Goal: Information Seeking & Learning: Find specific fact

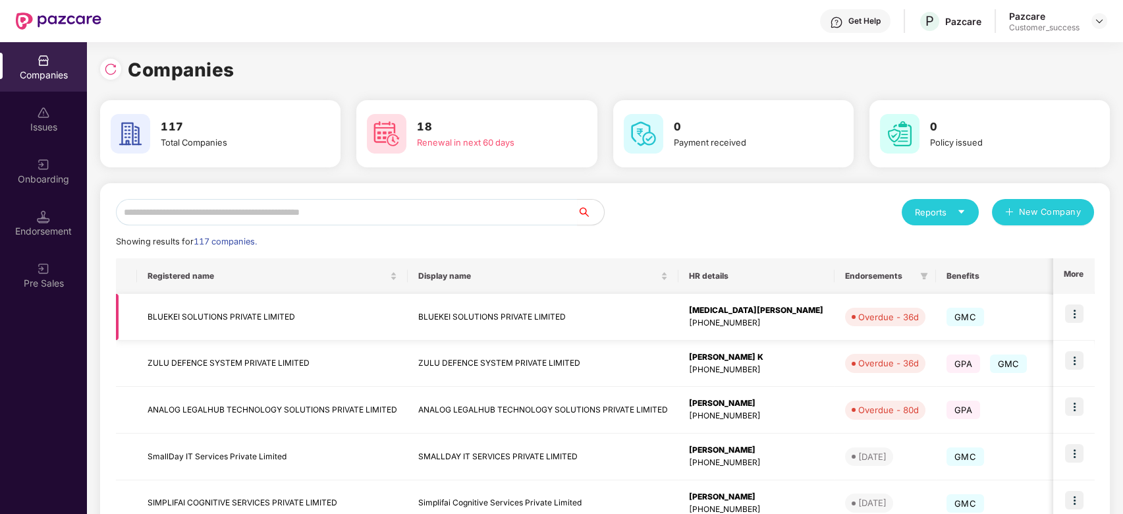
scroll to position [317, 0]
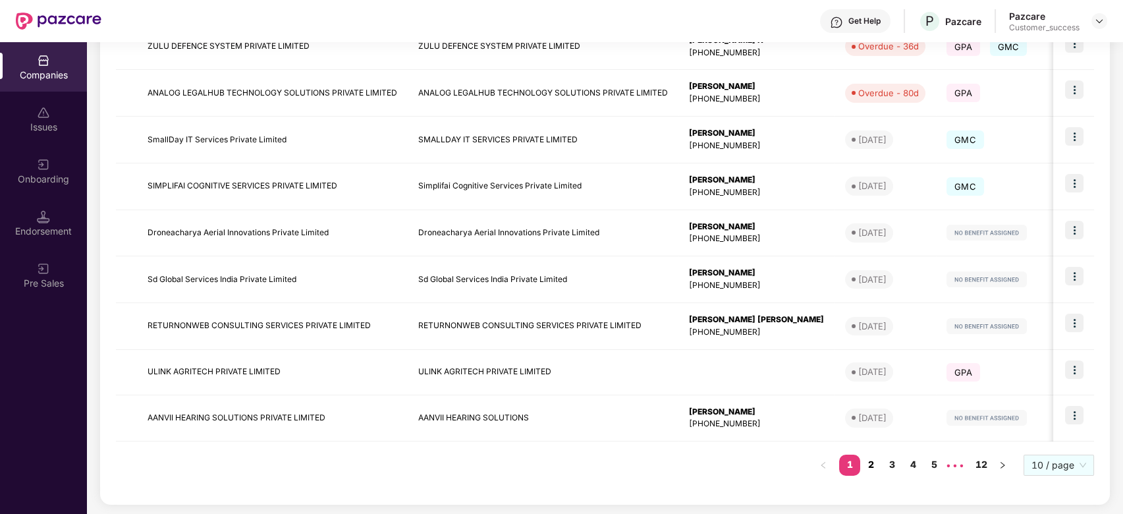
click at [875, 458] on link "2" at bounding box center [870, 464] width 21 height 20
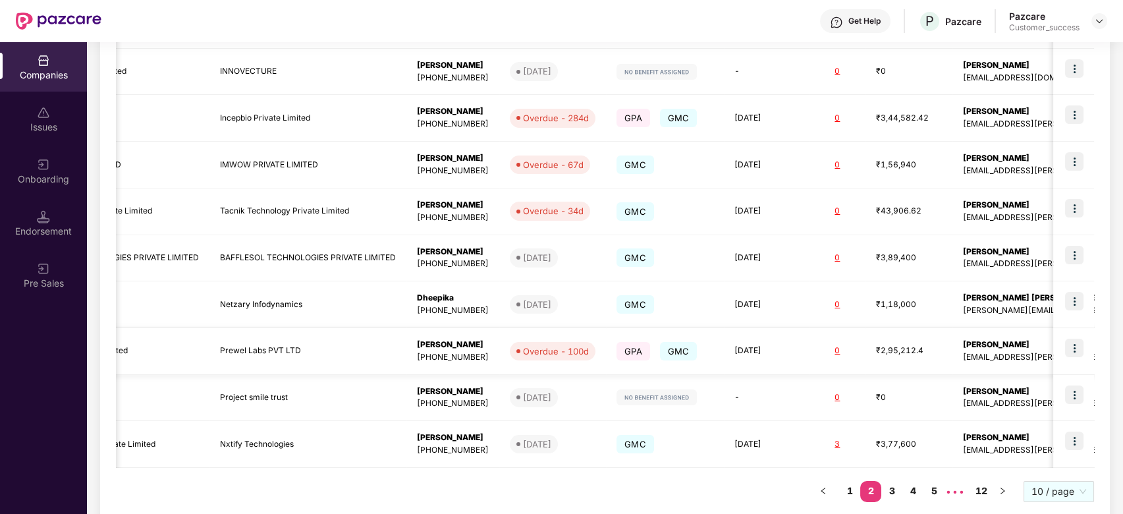
scroll to position [0, 148]
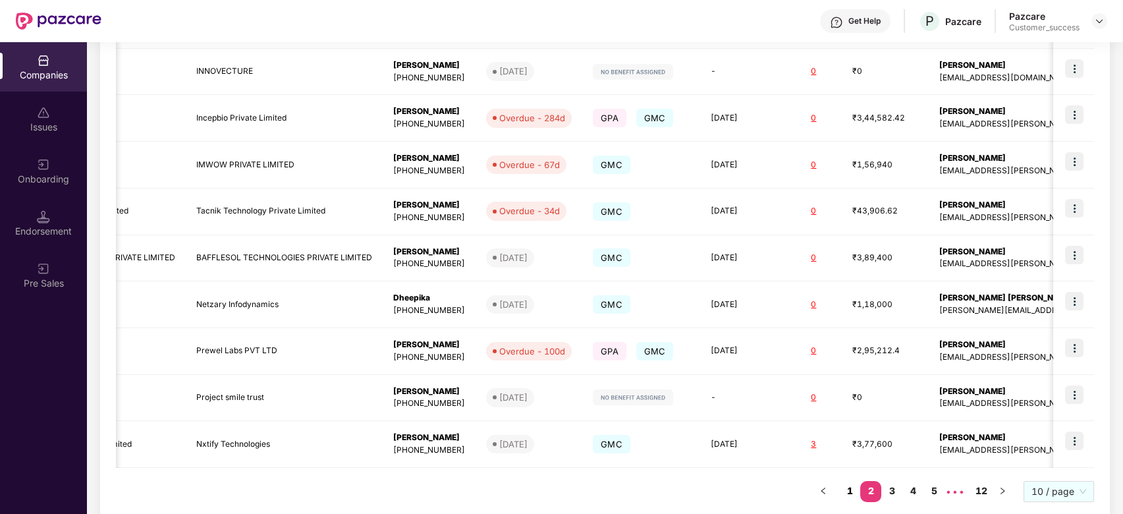
click at [850, 491] on link "1" at bounding box center [849, 491] width 21 height 20
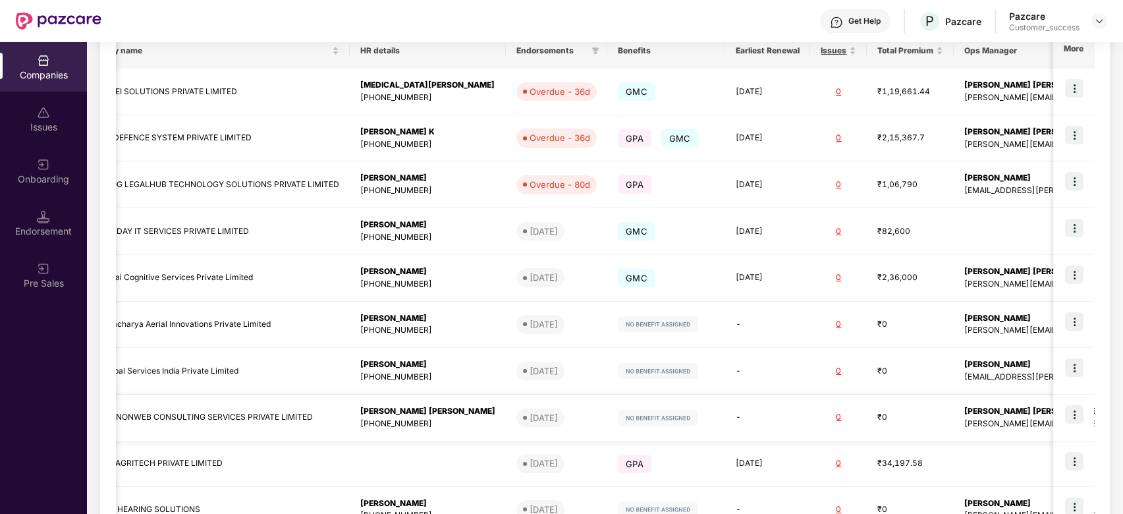
scroll to position [317, 0]
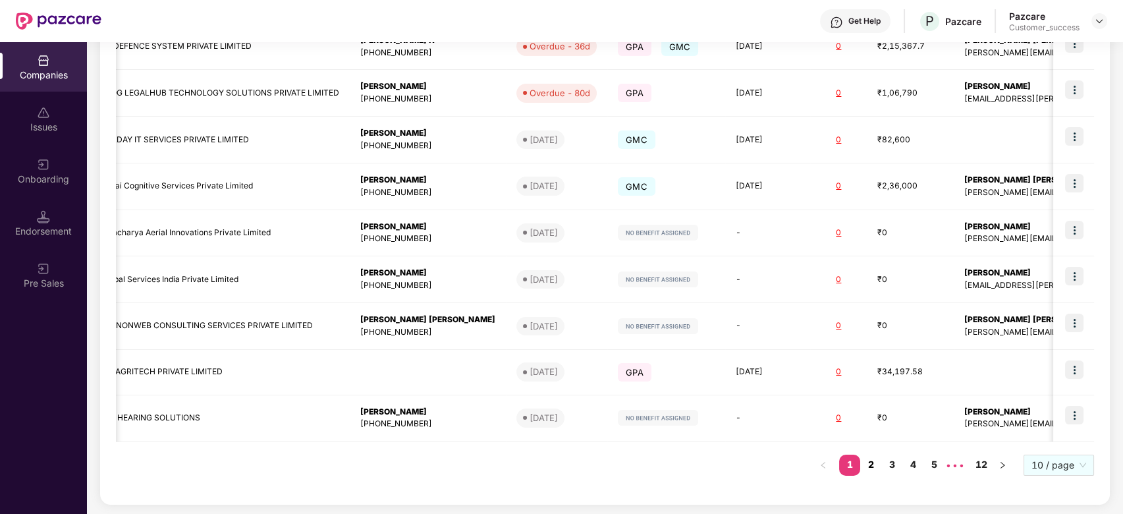
click at [875, 461] on link "2" at bounding box center [870, 464] width 21 height 20
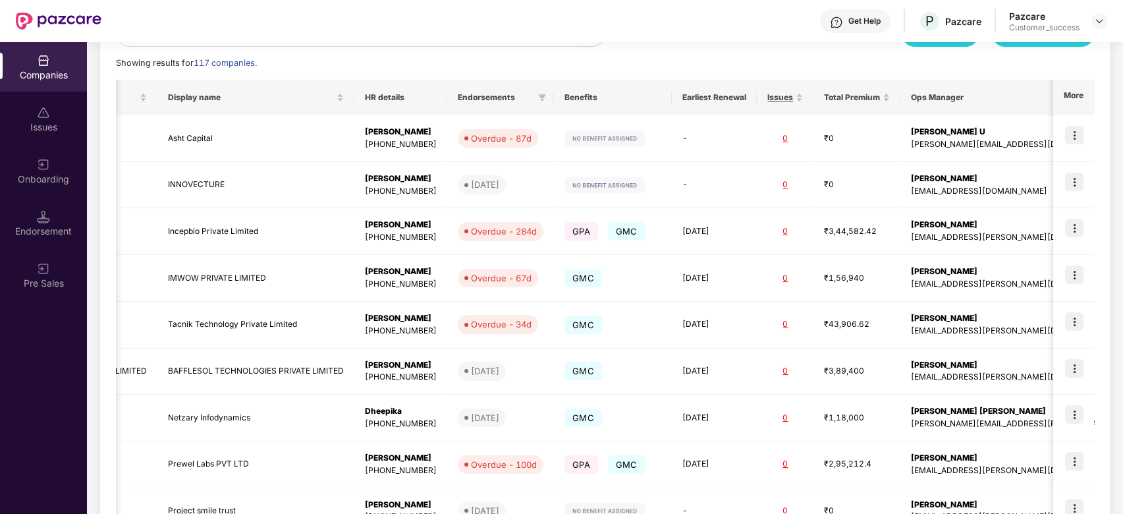
scroll to position [318, 0]
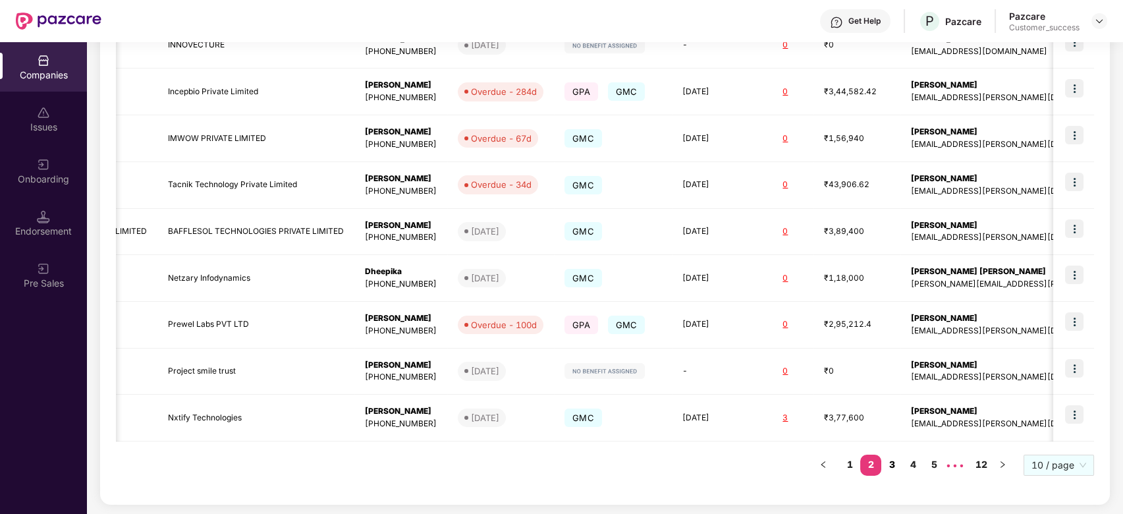
click at [898, 468] on link "3" at bounding box center [891, 464] width 21 height 20
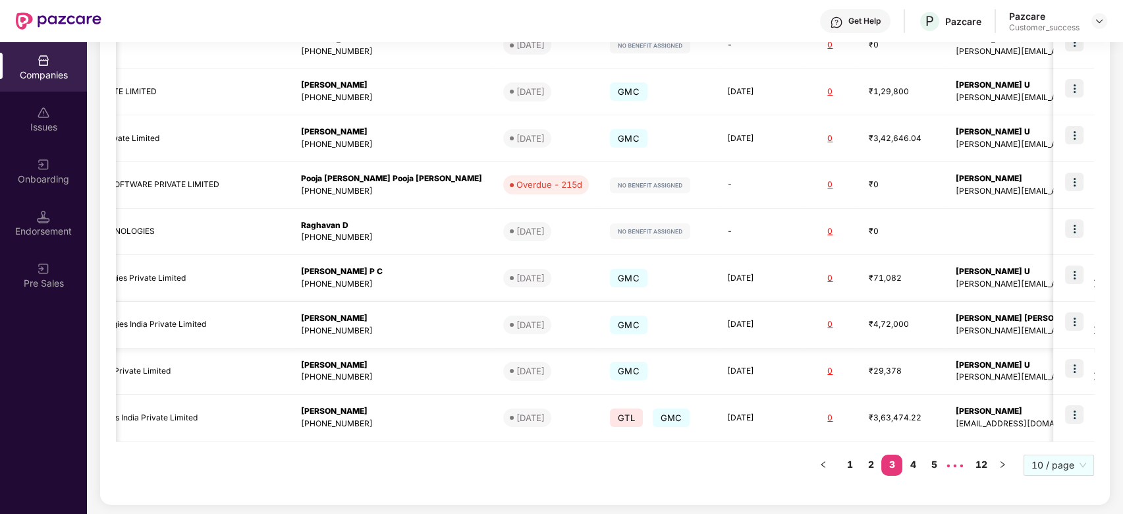
scroll to position [317, 0]
click at [917, 463] on link "4" at bounding box center [912, 465] width 21 height 20
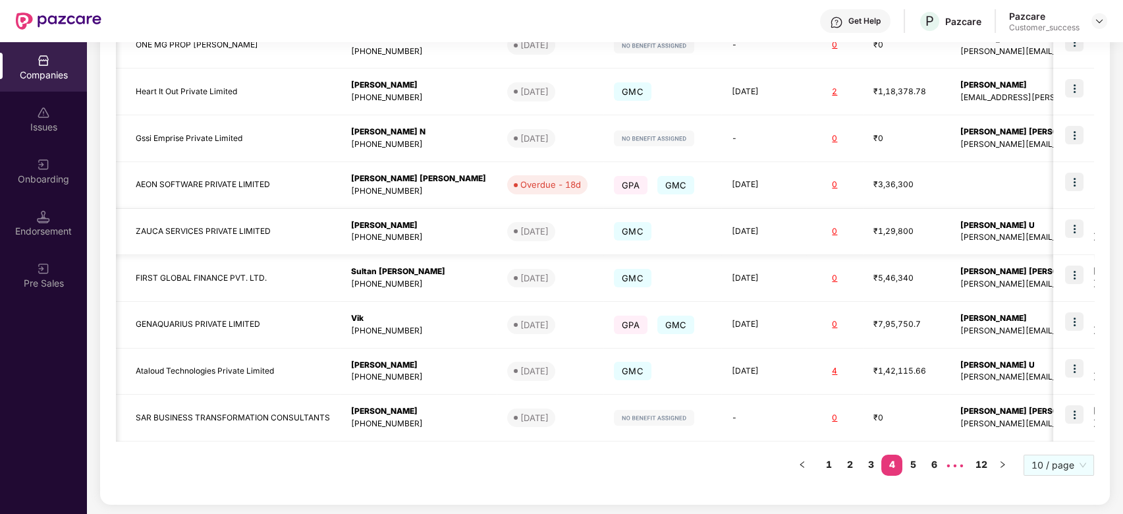
scroll to position [0, 0]
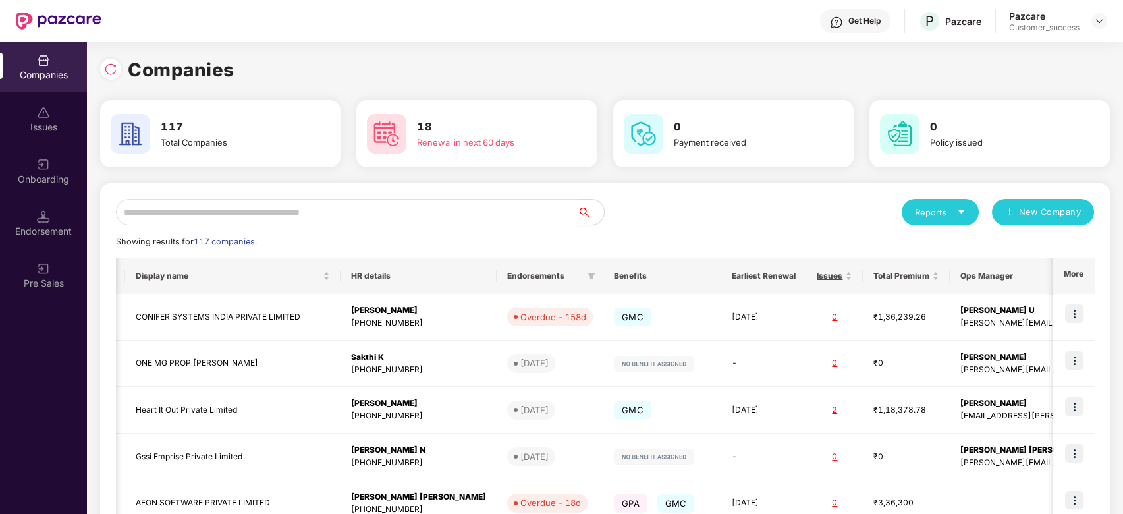
click at [284, 213] on input "text" at bounding box center [347, 212] width 462 height 26
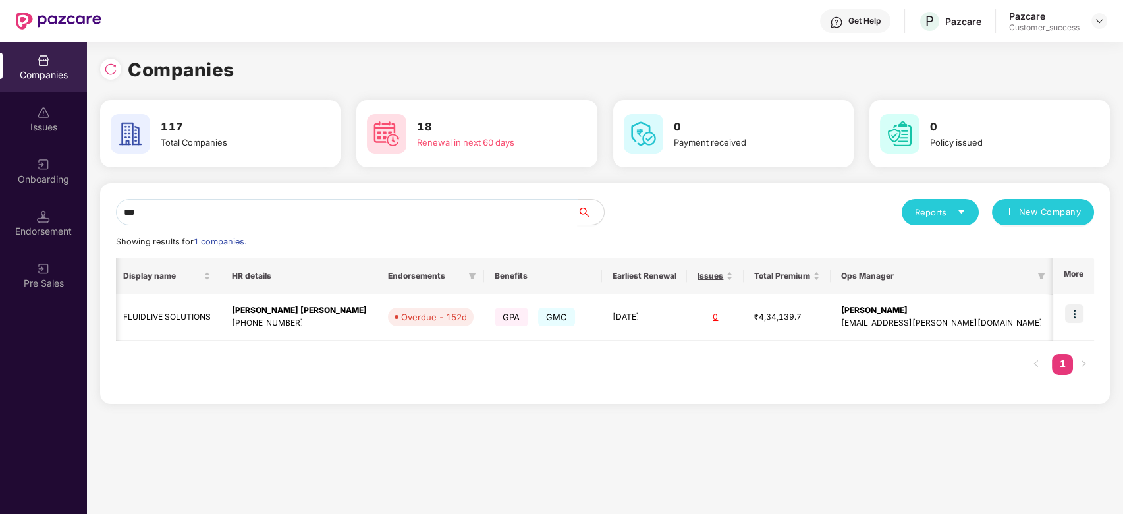
scroll to position [0, 91]
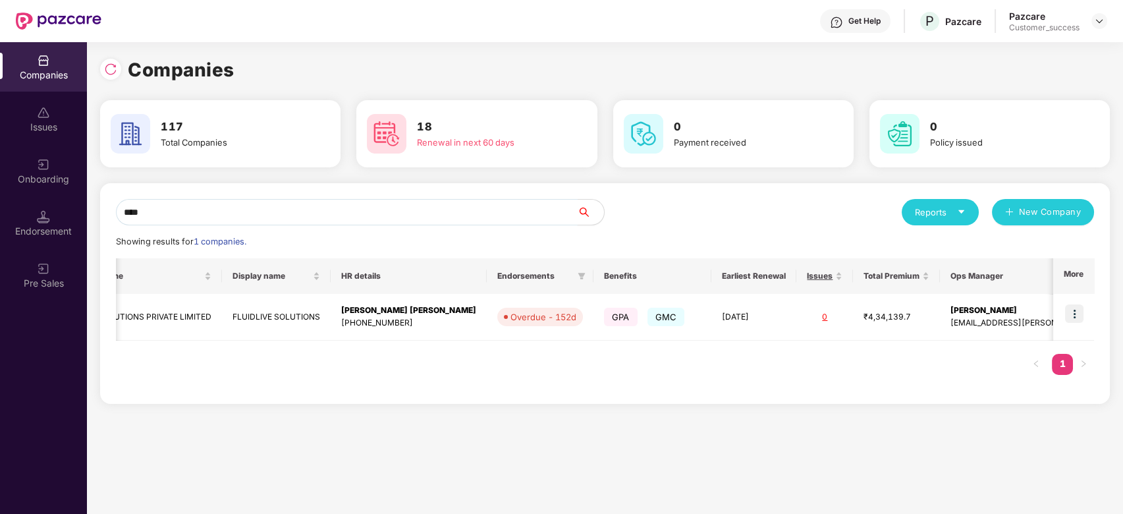
type input "*****"
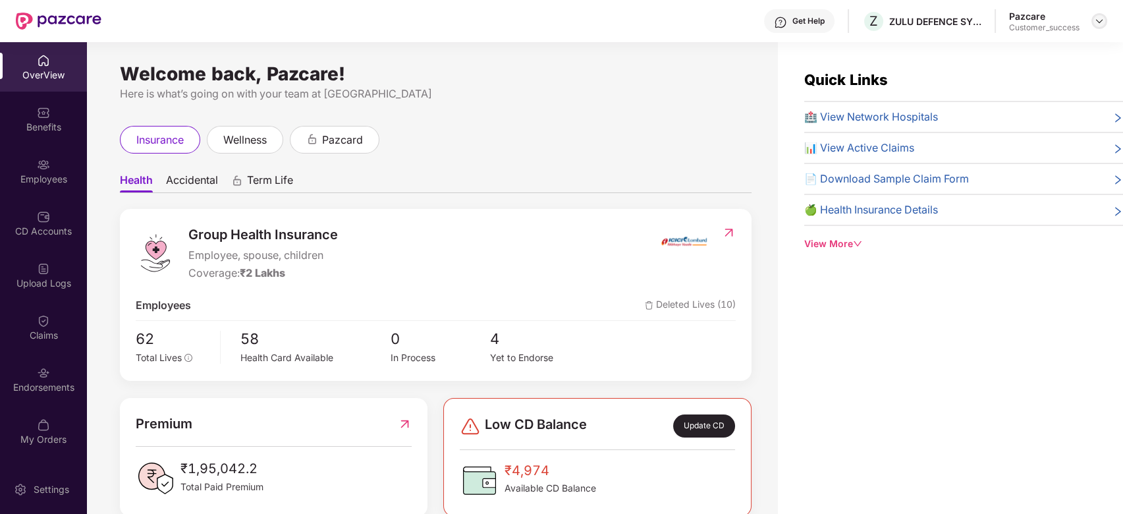
click at [1103, 24] on img at bounding box center [1099, 21] width 11 height 11
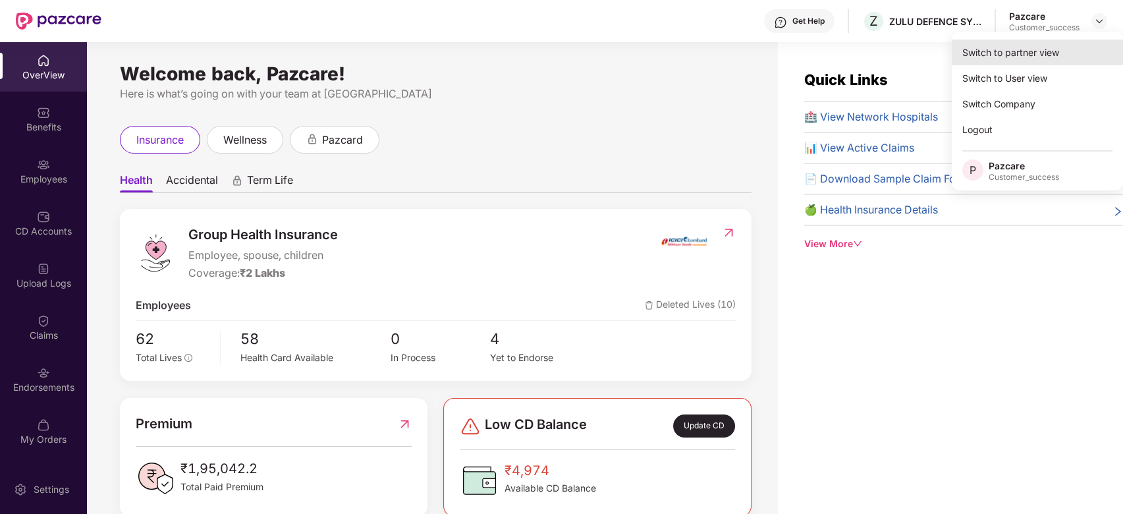
click at [1010, 57] on div "Switch to partner view" at bounding box center [1037, 53] width 171 height 26
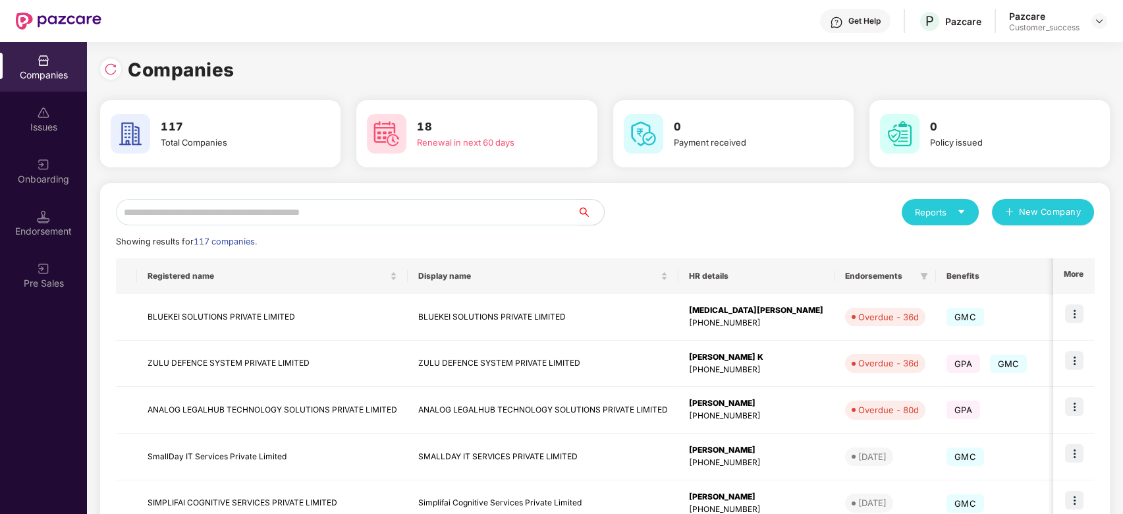
click at [221, 215] on input "text" at bounding box center [347, 212] width 462 height 26
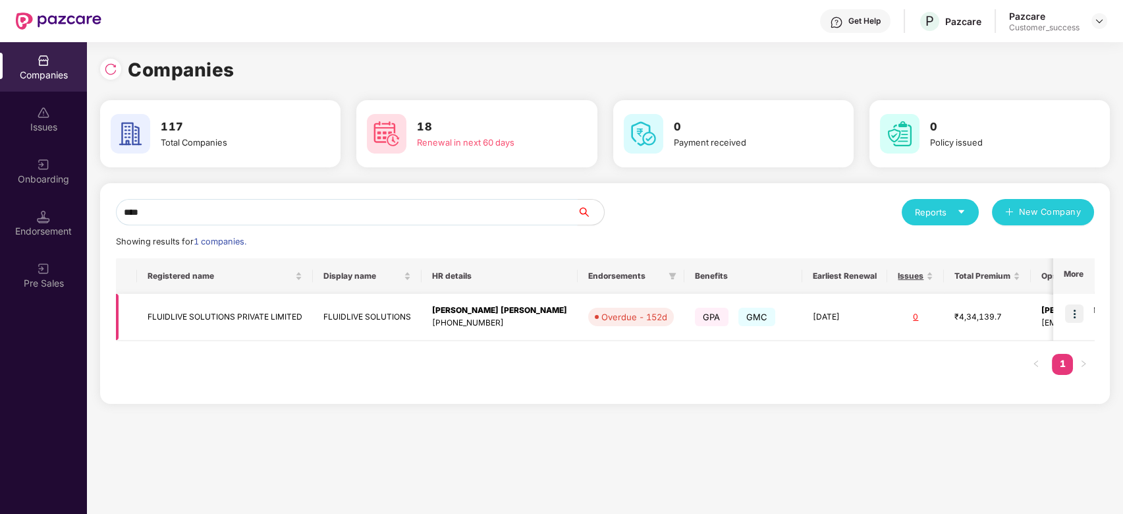
type input "****"
click at [200, 318] on td "FLUIDLIVE SOLUTIONS PRIVATE LIMITED" at bounding box center [225, 317] width 176 height 47
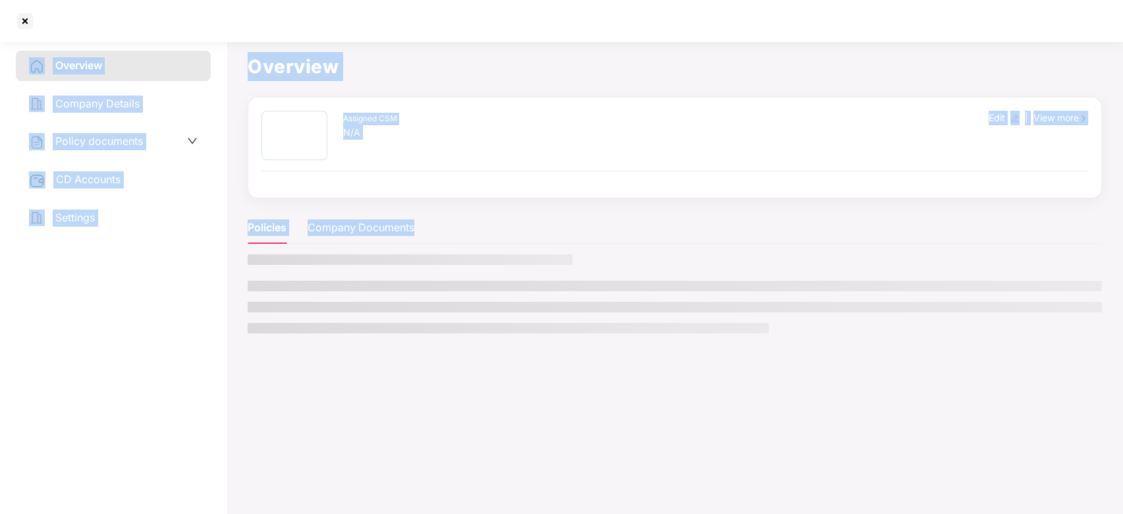
click at [200, 318] on div "Overview Company Details Policy documents CD Accounts Settings" at bounding box center [113, 275] width 195 height 448
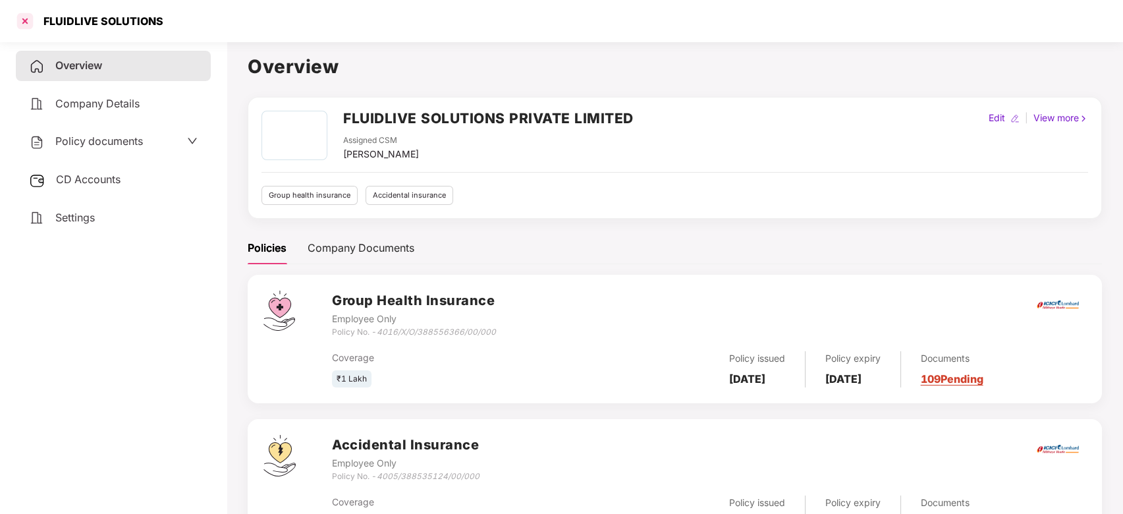
click at [22, 18] on div at bounding box center [24, 21] width 21 height 21
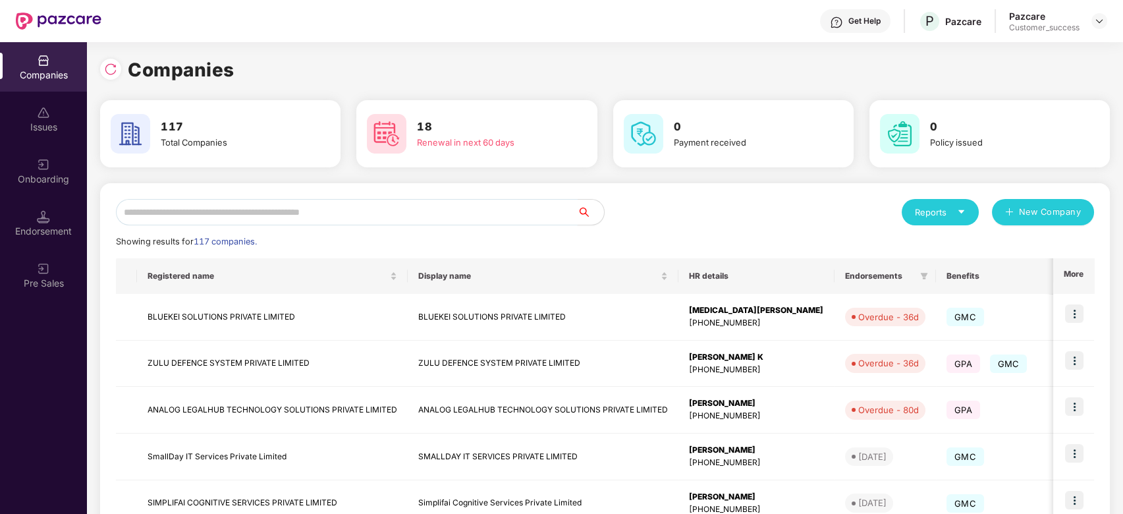
click at [248, 208] on input "text" at bounding box center [347, 212] width 462 height 26
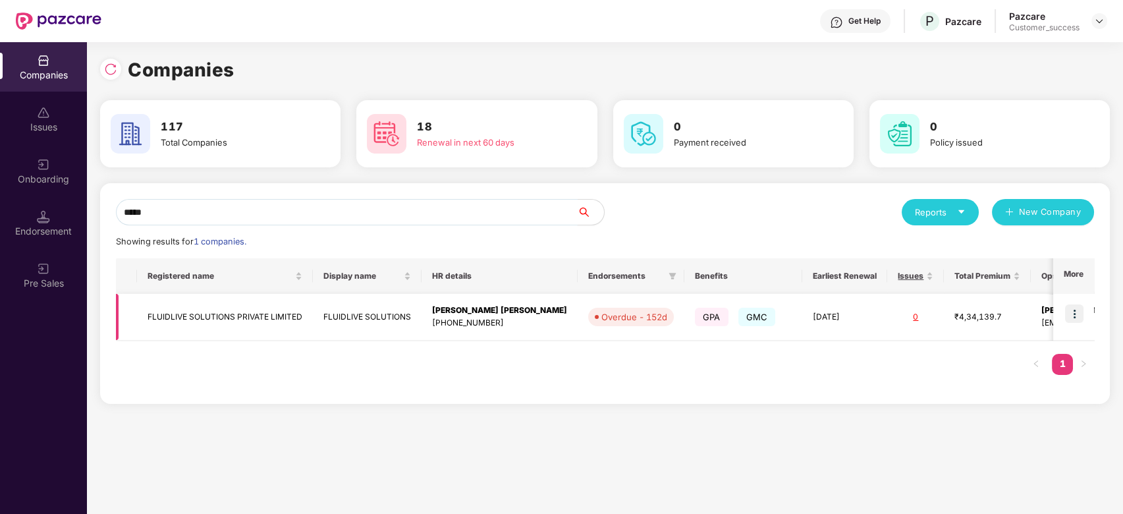
type input "*****"
click at [1080, 319] on img at bounding box center [1074, 313] width 18 height 18
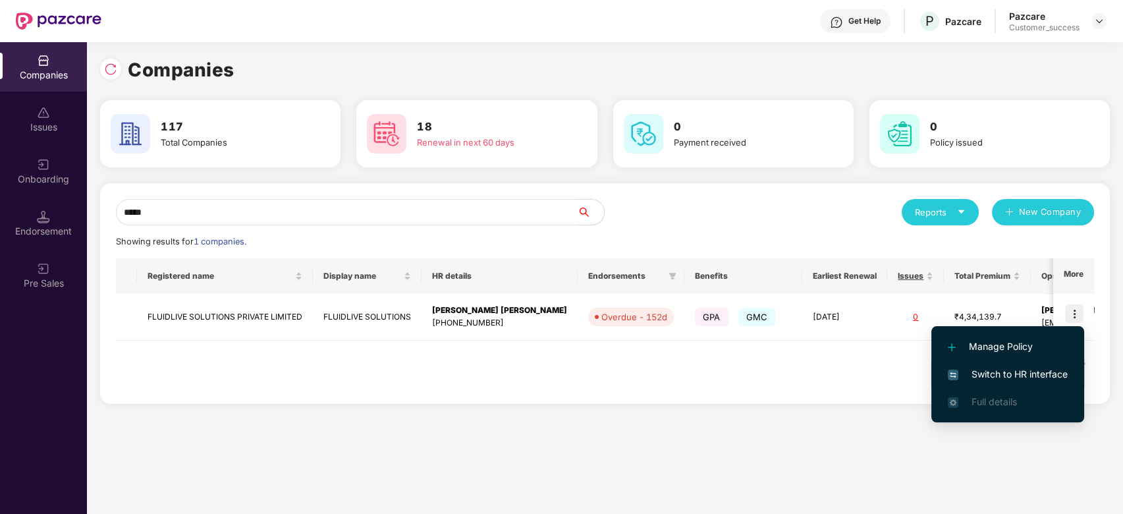
click at [1012, 375] on span "Switch to HR interface" at bounding box center [1008, 374] width 120 height 14
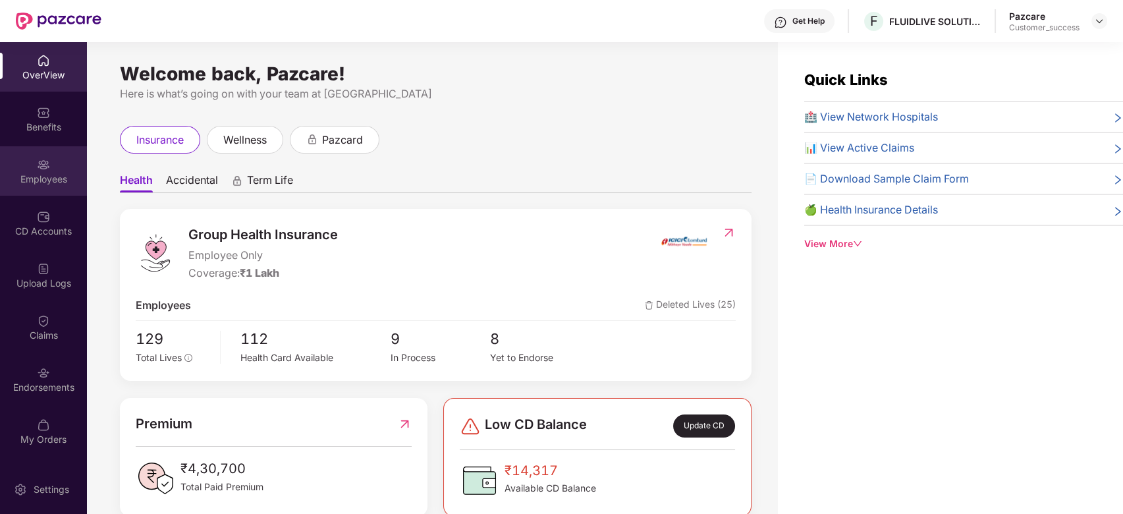
click at [26, 173] on div "Employees" at bounding box center [43, 179] width 87 height 13
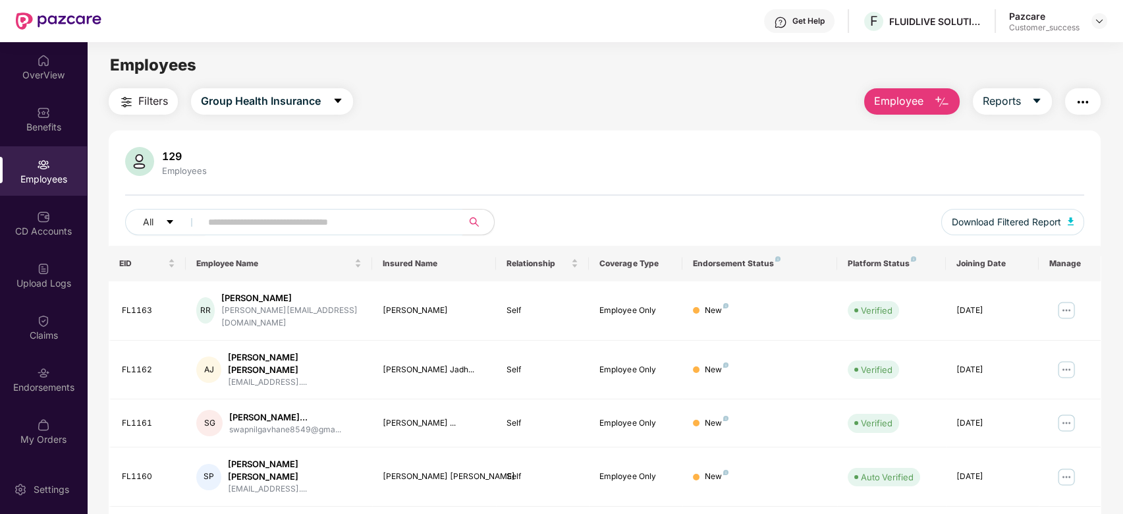
click at [265, 229] on input "text" at bounding box center [326, 222] width 236 height 20
paste input "**********"
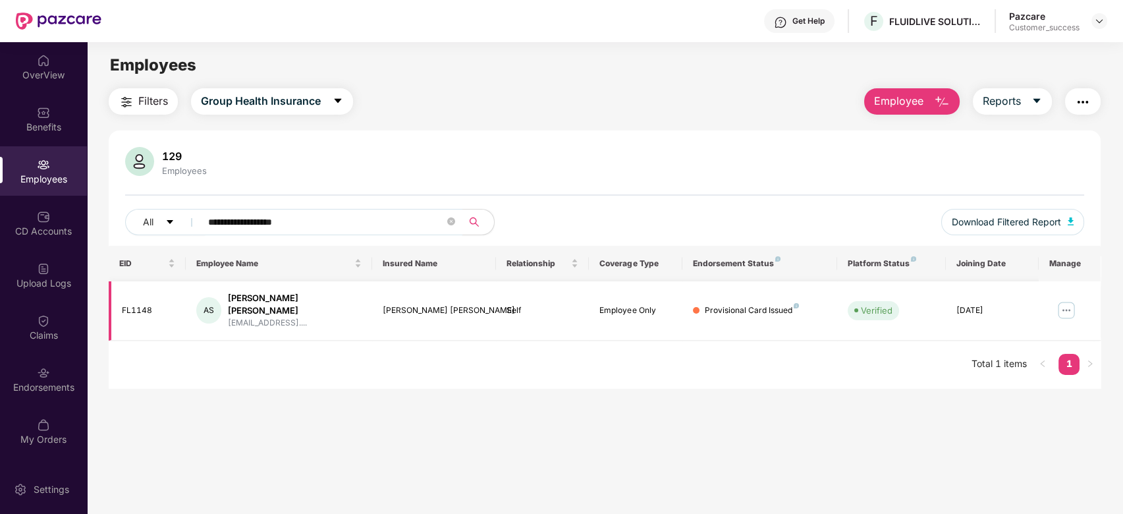
type input "**********"
click at [248, 303] on div "Adil Imtiyaz Shaikh" at bounding box center [295, 304] width 134 height 25
click at [1075, 300] on img at bounding box center [1066, 310] width 21 height 21
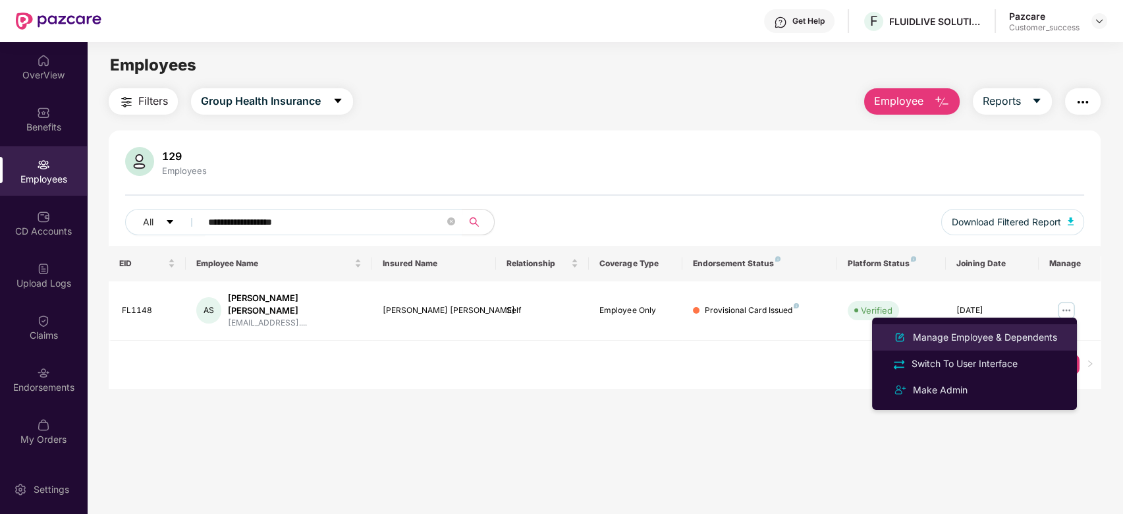
click at [1006, 335] on div "Manage Employee & Dependents" at bounding box center [984, 337] width 149 height 14
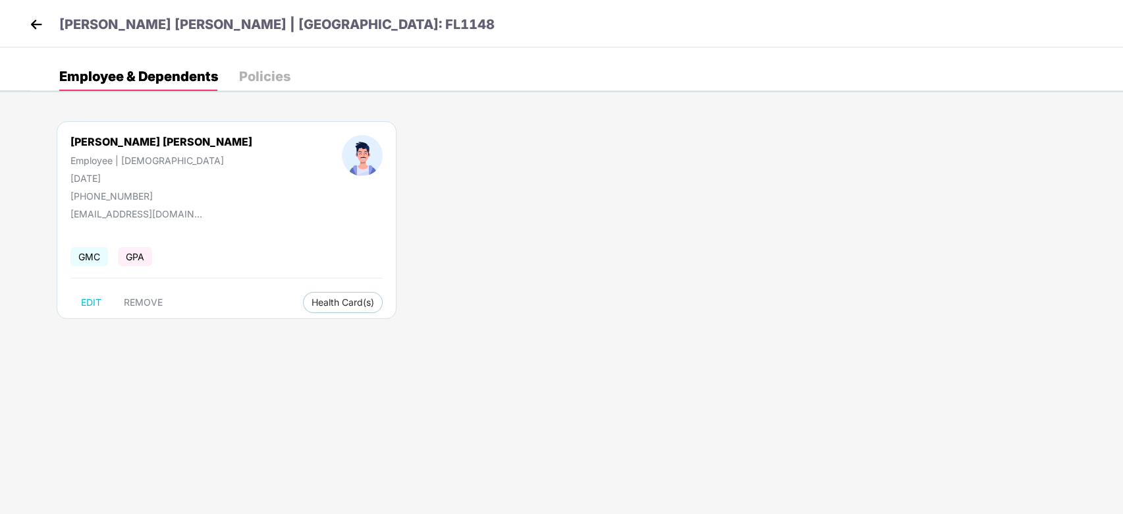
click at [124, 187] on div "Adil Imtiyaz Shaikh Employee | Male 18 Feb 2007 +919325573226" at bounding box center [161, 168] width 271 height 67
click at [311, 301] on span "Health Card(s)" at bounding box center [342, 302] width 63 height 7
click at [261, 74] on div "Policies" at bounding box center [264, 76] width 51 height 13
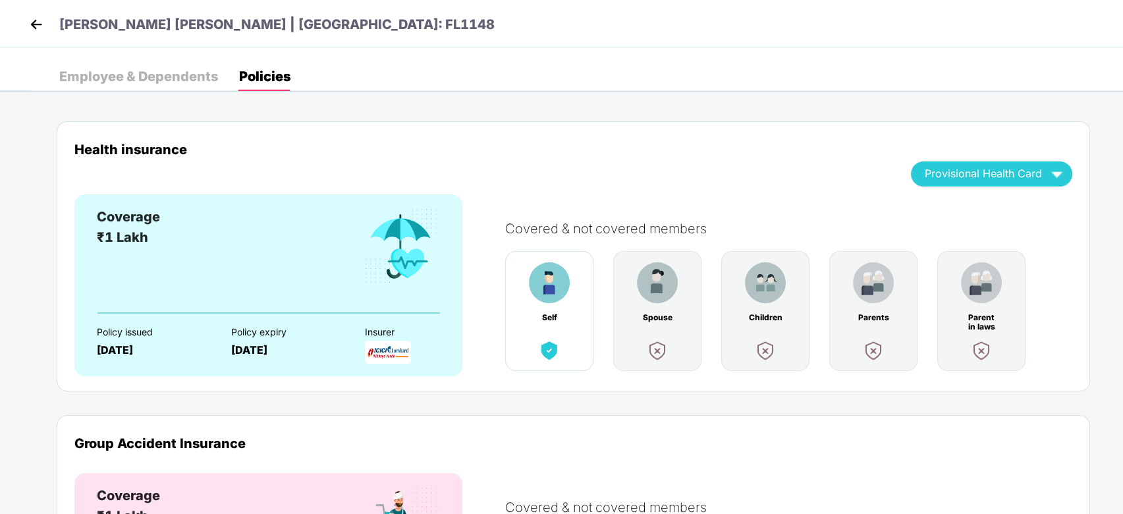
click at [38, 32] on img at bounding box center [36, 24] width 20 height 20
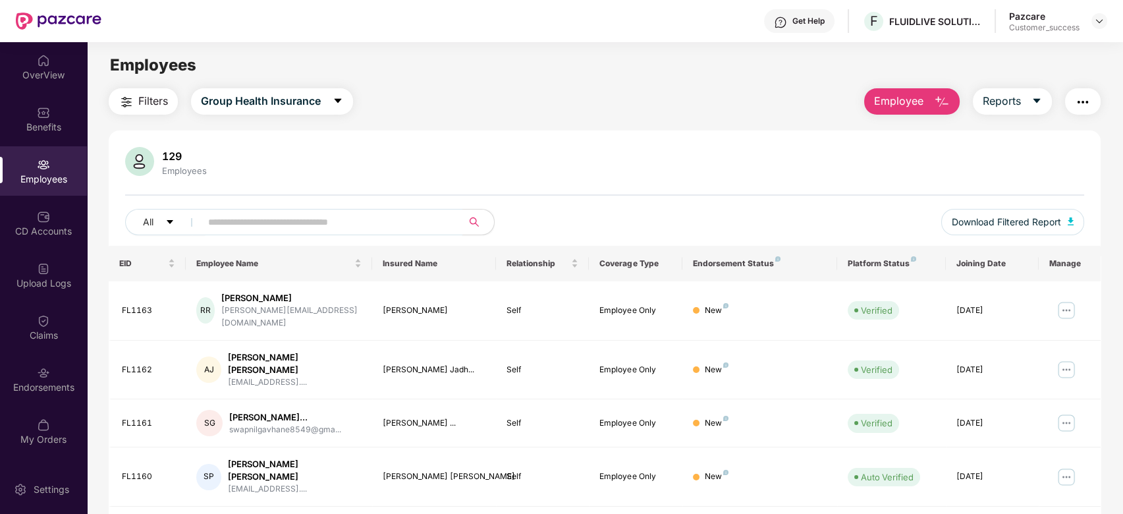
click at [247, 227] on input "text" at bounding box center [326, 222] width 236 height 20
paste input "**********"
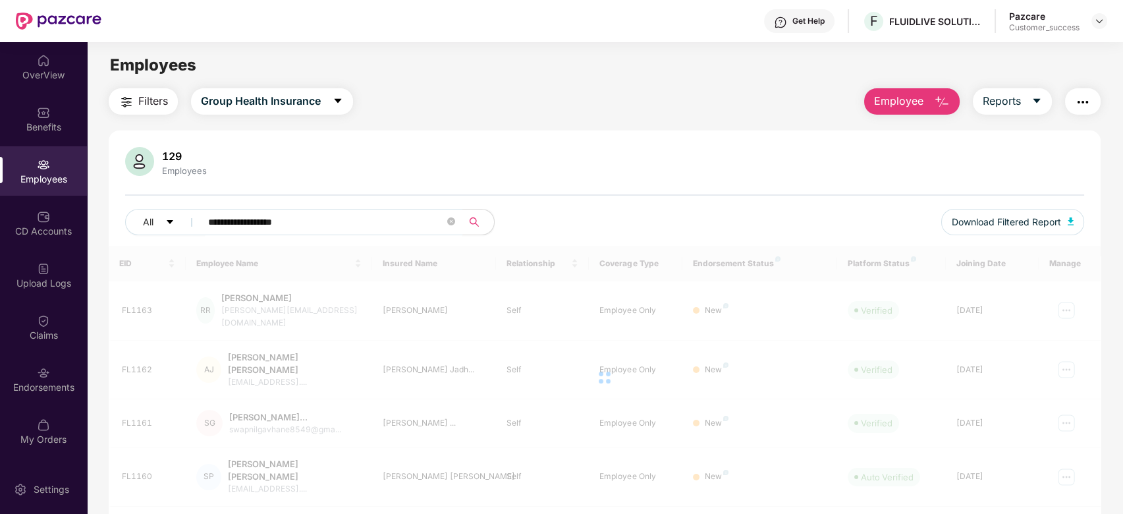
type input "**********"
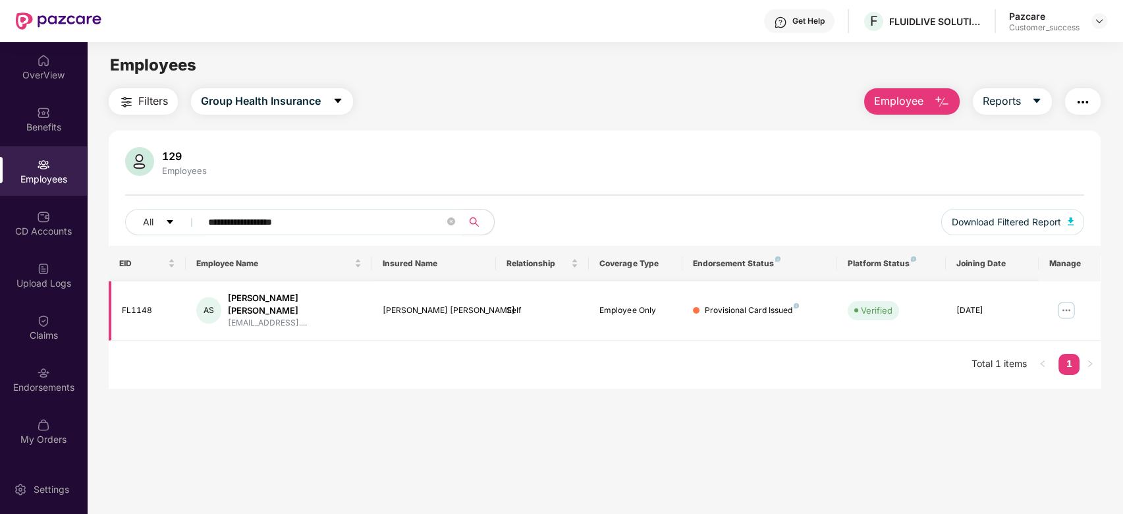
click at [1068, 304] on img at bounding box center [1066, 310] width 21 height 21
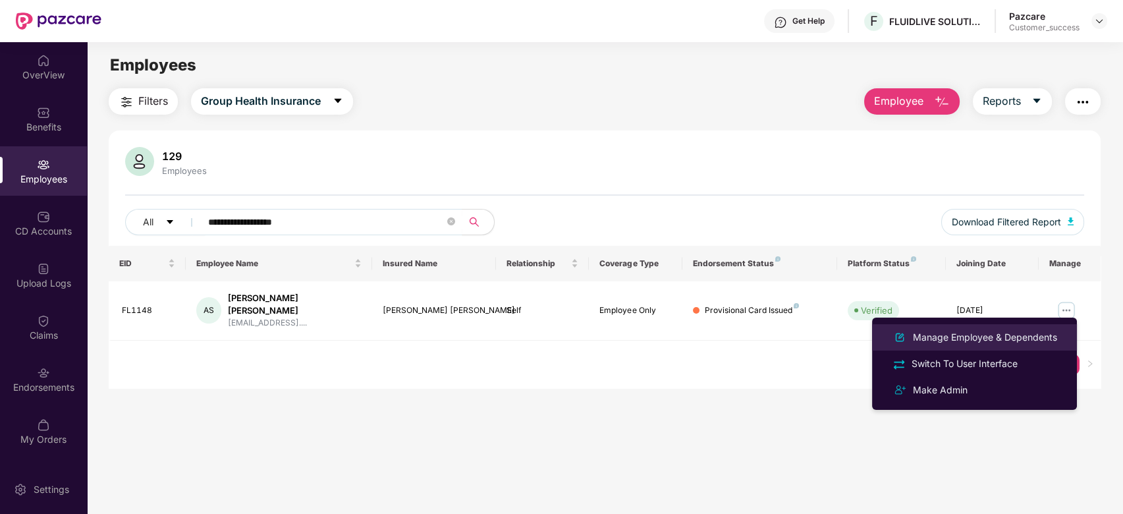
click at [965, 335] on div "Manage Employee & Dependents" at bounding box center [984, 337] width 149 height 14
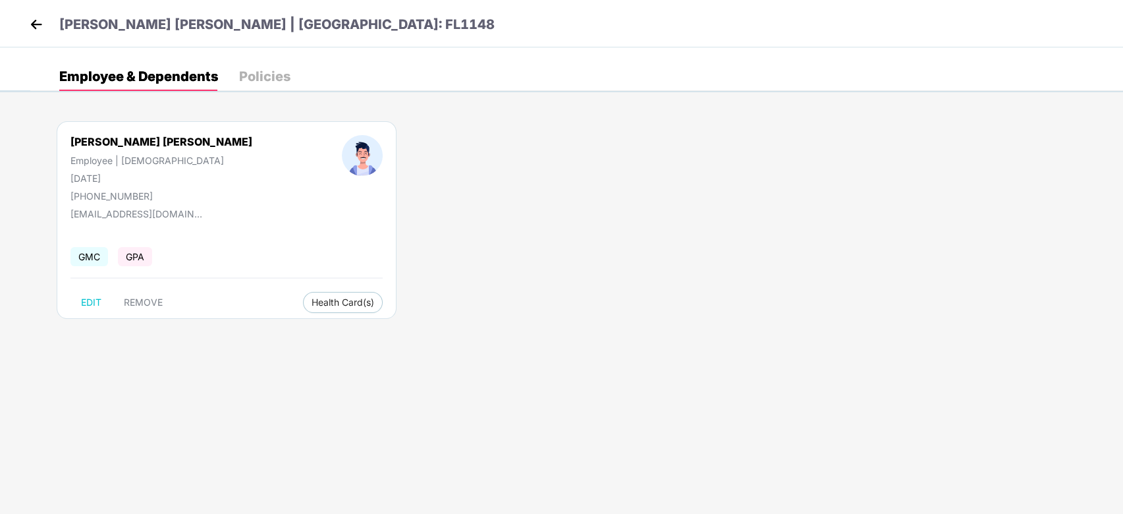
drag, startPoint x: 124, startPoint y: 175, endPoint x: 158, endPoint y: 194, distance: 38.9
click at [158, 194] on div "Adil Imtiyaz Shaikh Employee | Male 18 Feb 2007 +919325573226" at bounding box center [161, 168] width 271 height 67
click at [158, 192] on div "+919325573226" at bounding box center [161, 195] width 182 height 11
click at [30, 29] on img at bounding box center [36, 24] width 20 height 20
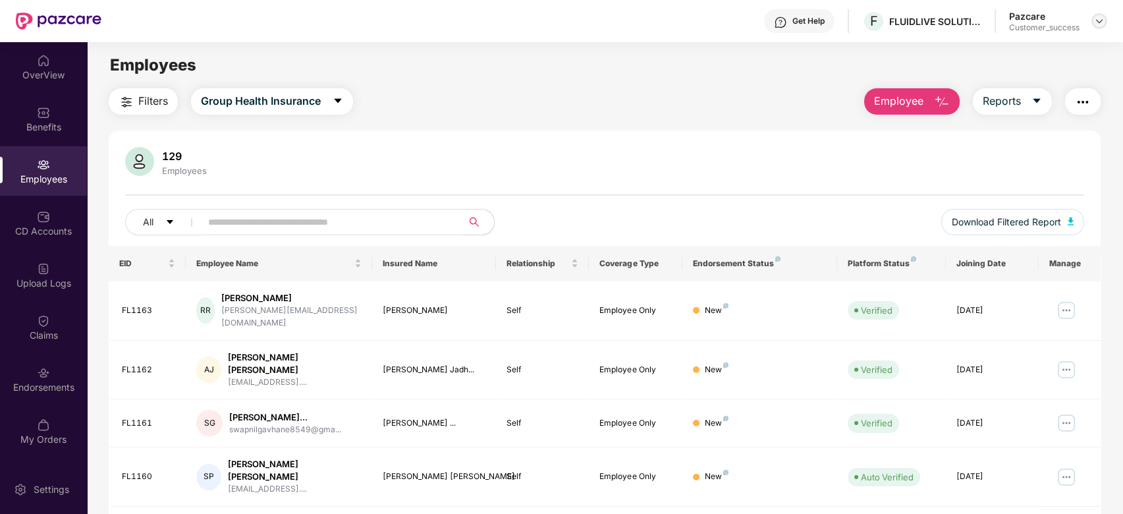
click at [1101, 20] on img at bounding box center [1099, 21] width 11 height 11
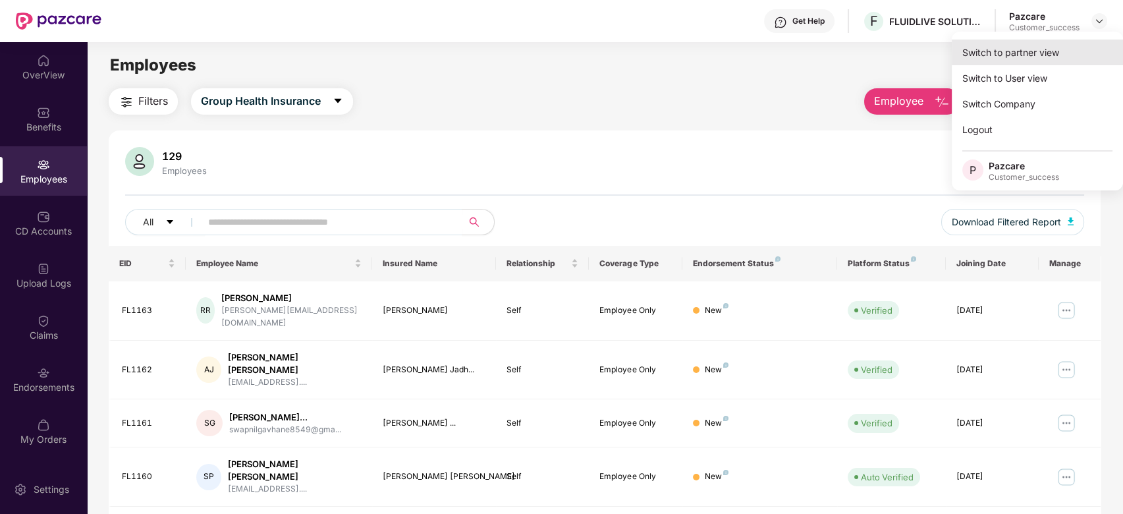
click at [1026, 51] on div "Switch to partner view" at bounding box center [1037, 53] width 171 height 26
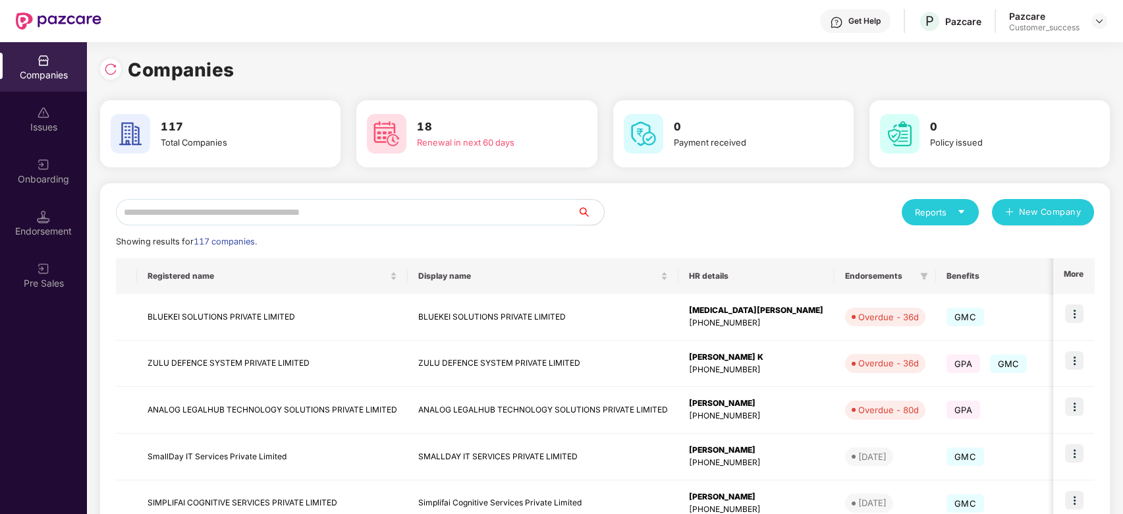
click at [200, 221] on input "text" at bounding box center [347, 212] width 462 height 26
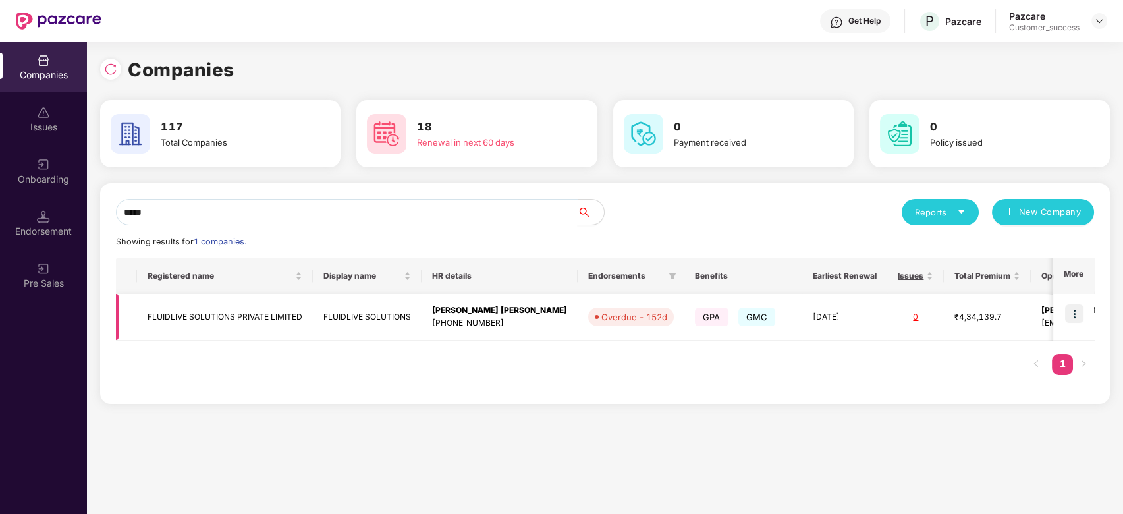
type input "*****"
click at [483, 317] on div "[PHONE_NUMBER]" at bounding box center [499, 323] width 135 height 13
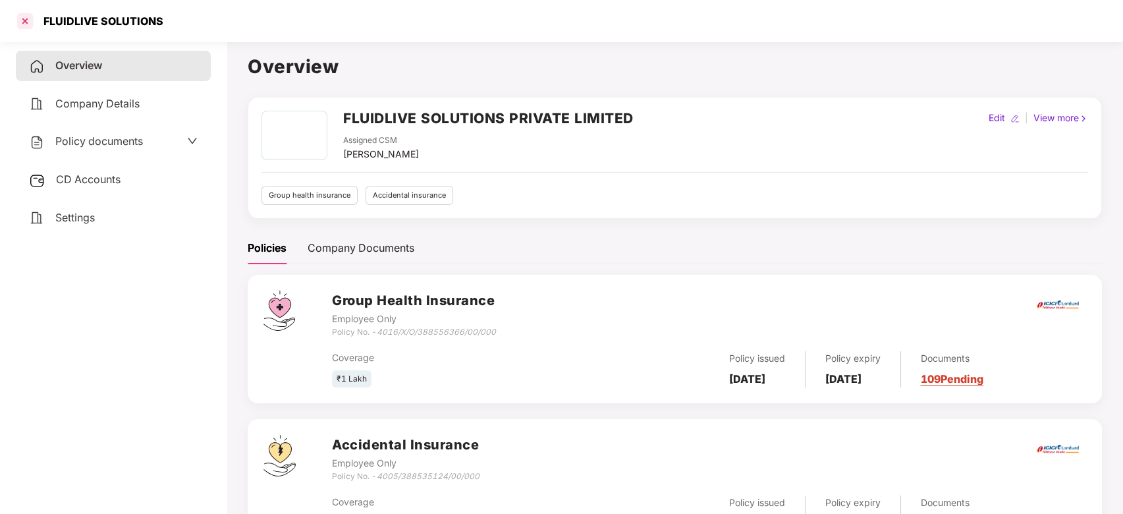
click at [22, 16] on div at bounding box center [24, 21] width 21 height 21
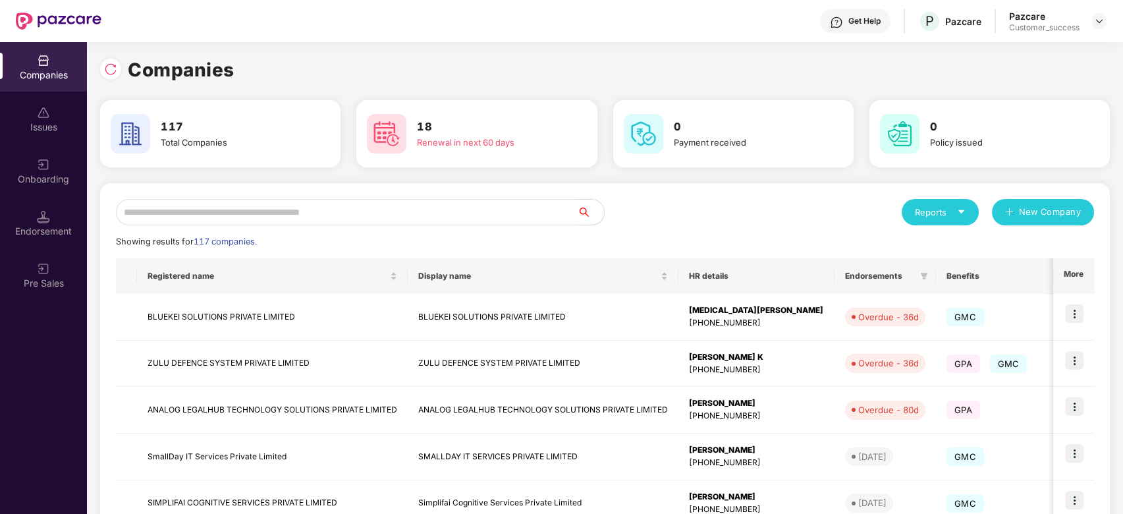
click at [261, 219] on input "text" at bounding box center [347, 212] width 462 height 26
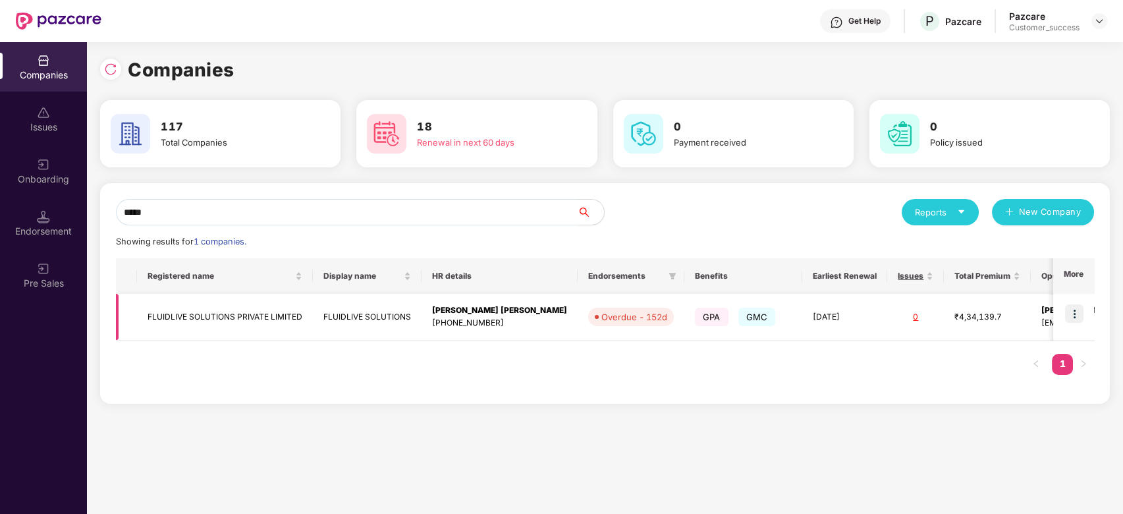
type input "*****"
click at [1076, 311] on img at bounding box center [1074, 313] width 18 height 18
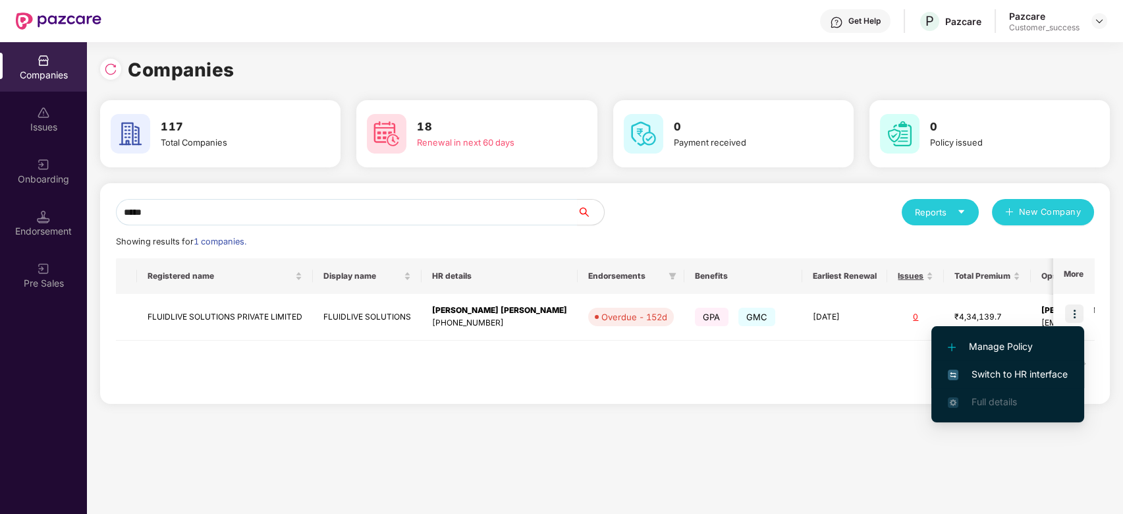
click at [1011, 377] on span "Switch to HR interface" at bounding box center [1008, 374] width 120 height 14
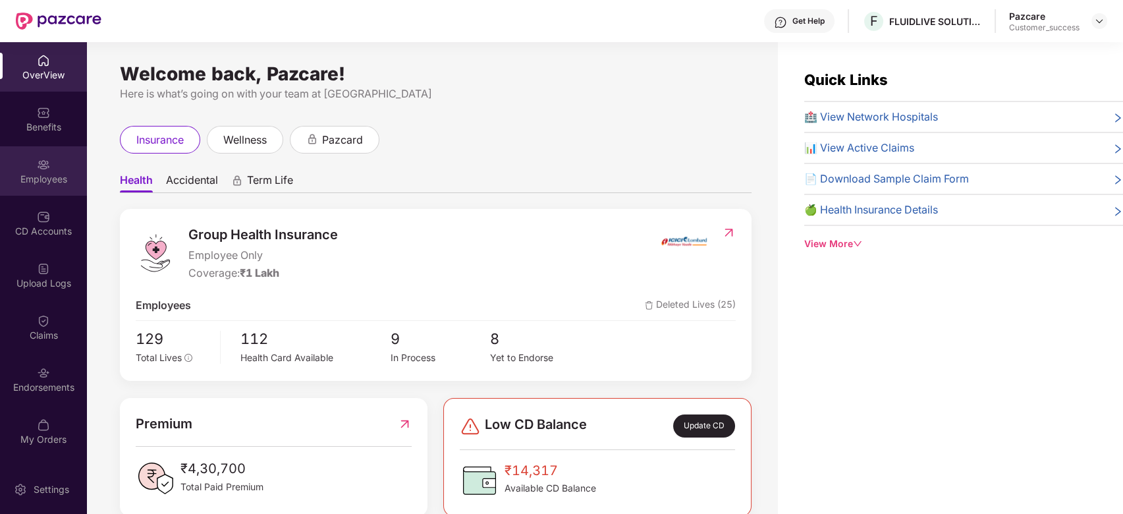
click at [32, 179] on div "Employees" at bounding box center [43, 179] width 87 height 13
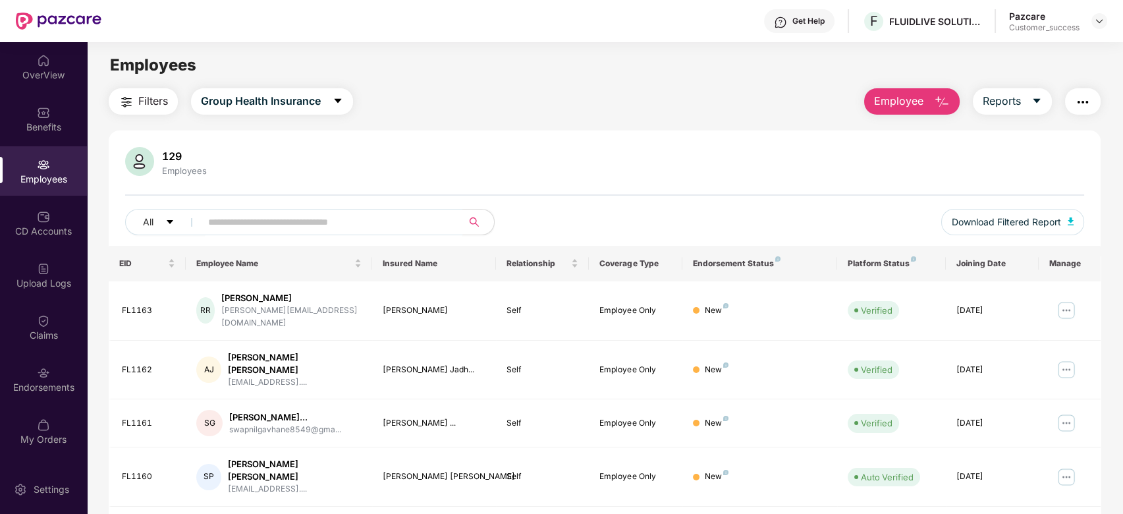
click at [269, 231] on input "text" at bounding box center [326, 222] width 236 height 20
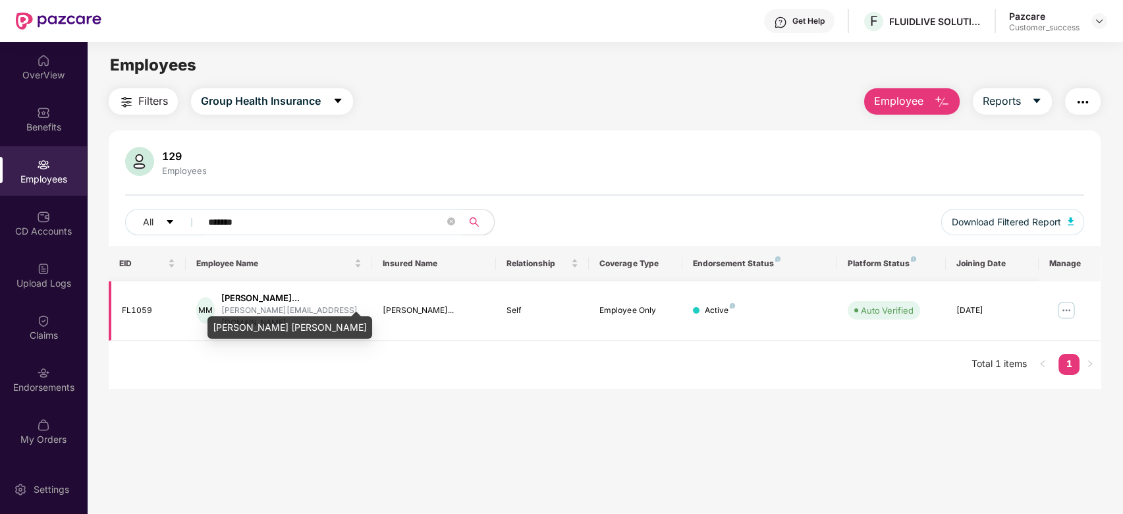
type input "*******"
click at [290, 302] on div "Madhura Sandeep Malvan..." at bounding box center [291, 298] width 140 height 13
drag, startPoint x: 302, startPoint y: 308, endPoint x: 269, endPoint y: 308, distance: 32.9
click at [269, 308] on div "[PERSON_NAME] [PERSON_NAME]" at bounding box center [289, 323] width 165 height 32
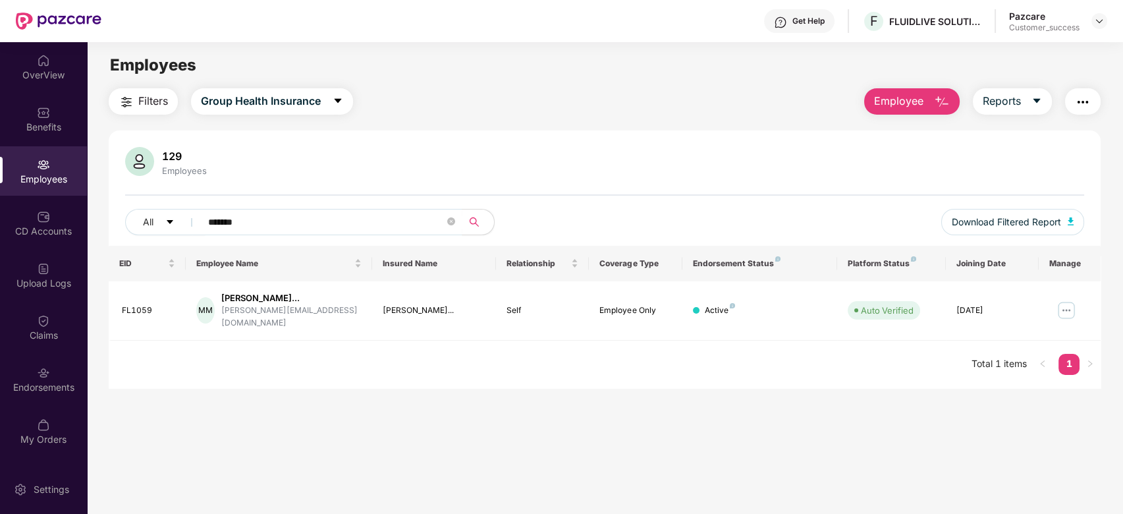
click at [254, 352] on div "EID Employee Name Insured Name Relationship Coverage Type Endorsement Status Pl…" at bounding box center [605, 317] width 992 height 142
drag, startPoint x: 301, startPoint y: 311, endPoint x: 227, endPoint y: 314, distance: 73.8
click at [227, 314] on div "MM Madhura Sandeep Malvan... madhura@fluid.live" at bounding box center [278, 311] width 165 height 38
copy div "madhura@fluid.live"
click at [42, 66] on img at bounding box center [43, 60] width 13 height 13
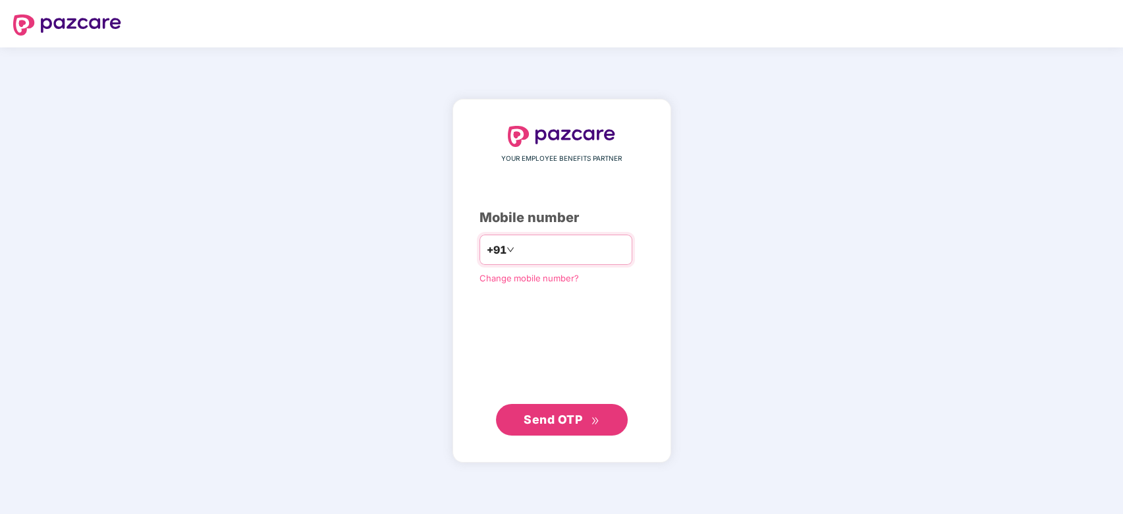
click at [546, 256] on input "number" at bounding box center [571, 249] width 108 height 21
type input "**********"
click at [558, 419] on span "Send OTP" at bounding box center [553, 419] width 59 height 14
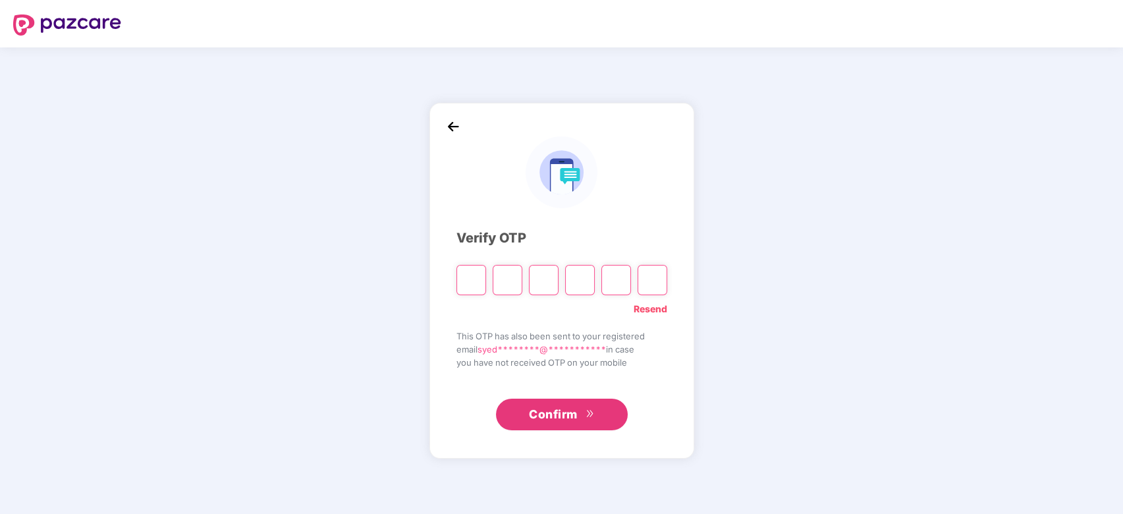
type input "*"
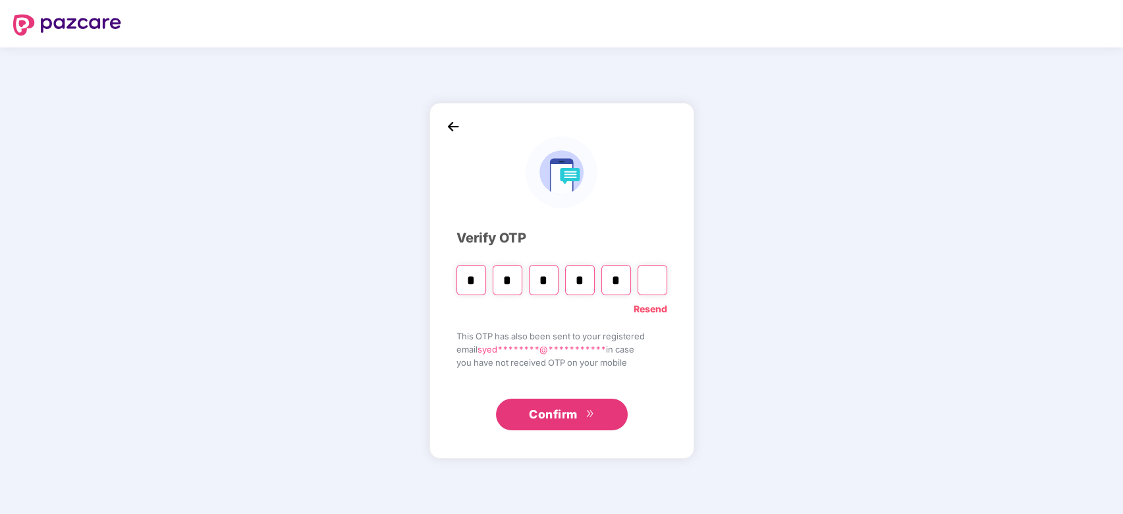
type input "*"
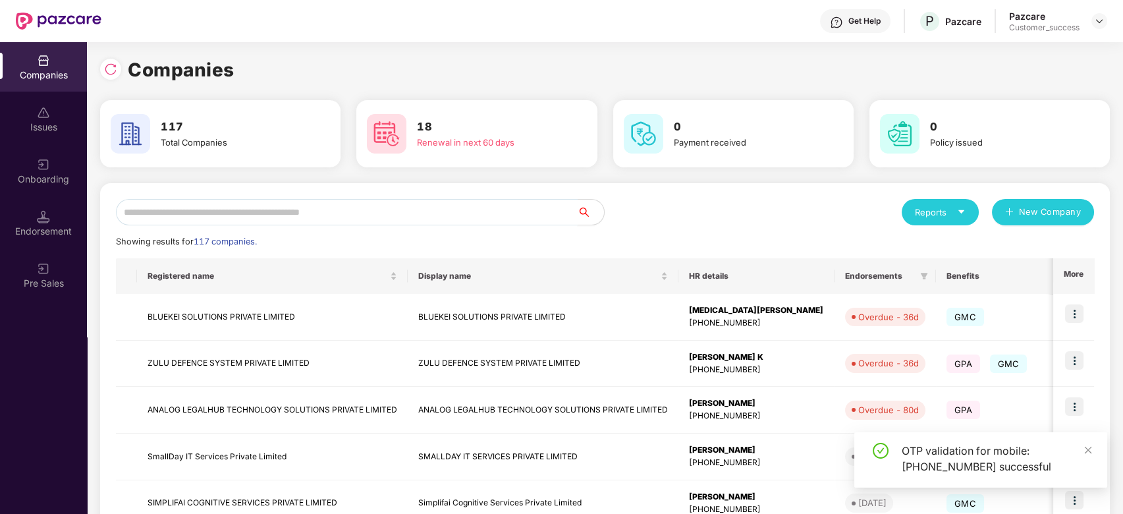
click at [284, 213] on input "text" at bounding box center [347, 212] width 462 height 26
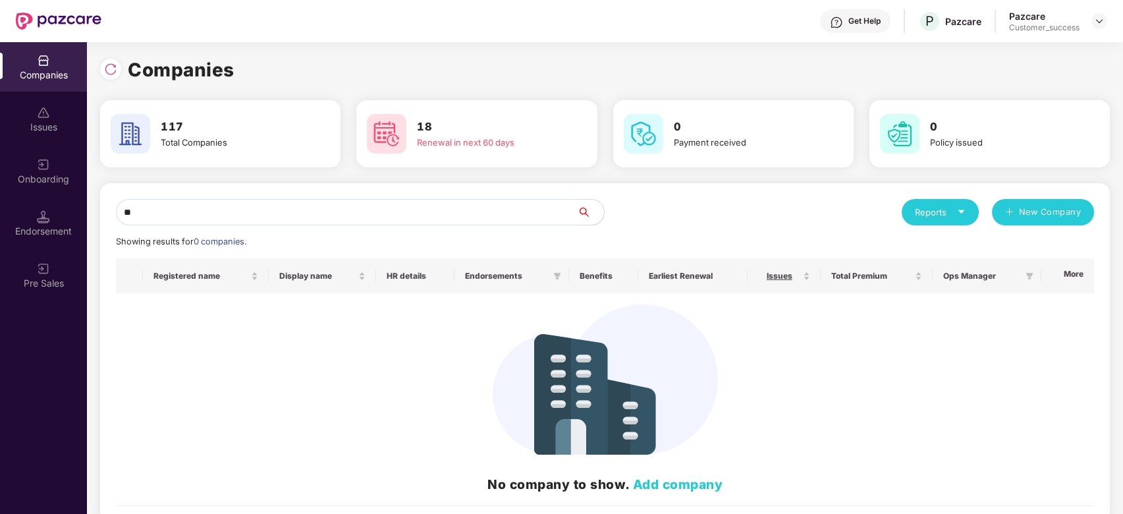
type input "*"
